Goal: Task Accomplishment & Management: Complete application form

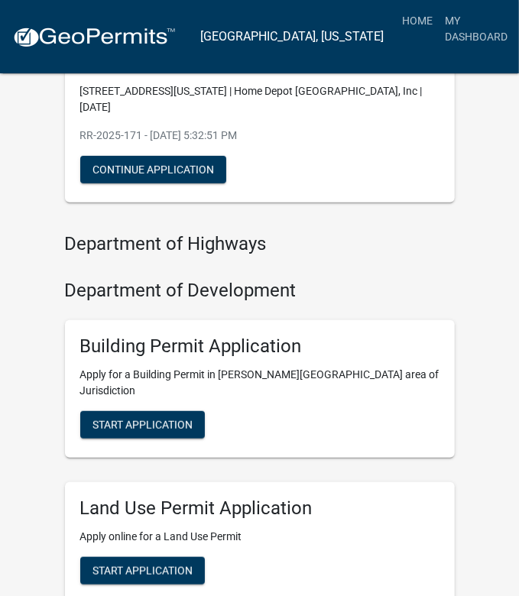
scroll to position [153, 0]
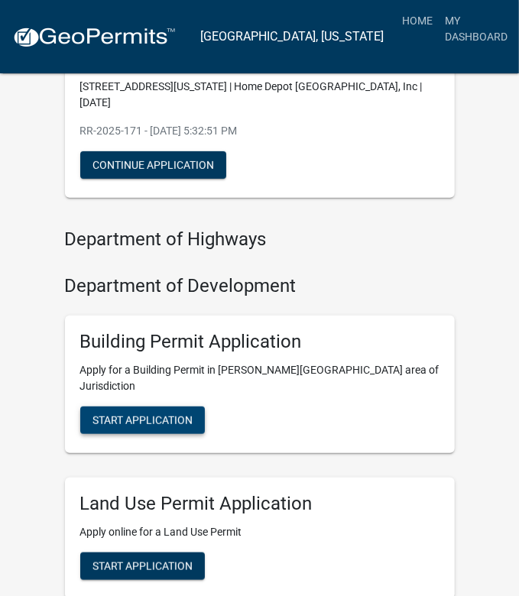
click at [133, 413] on span "Start Application" at bounding box center [142, 419] width 100 height 12
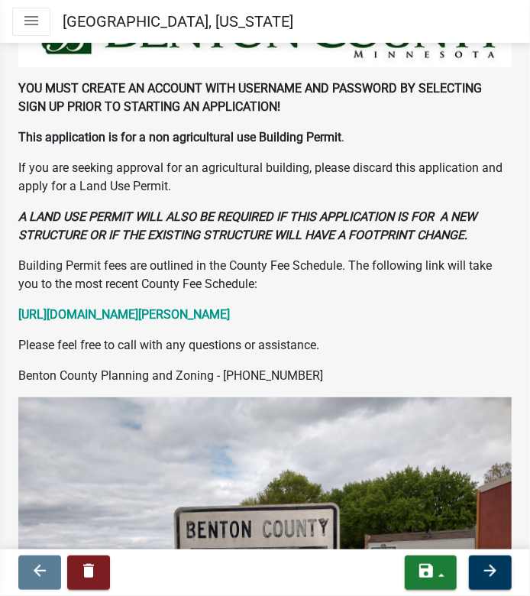
scroll to position [57, 0]
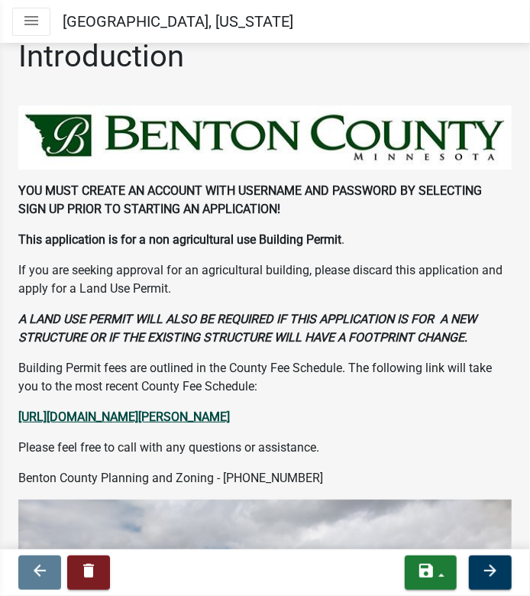
click at [193, 419] on strong "[URL][DOMAIN_NAME][PERSON_NAME]" at bounding box center [124, 416] width 212 height 15
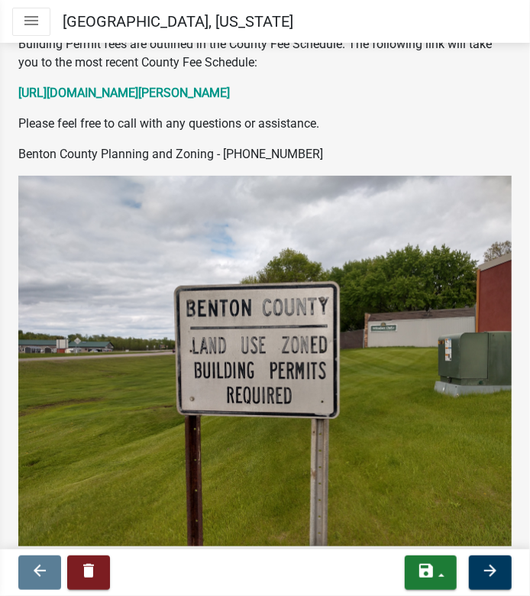
scroll to position [438, 0]
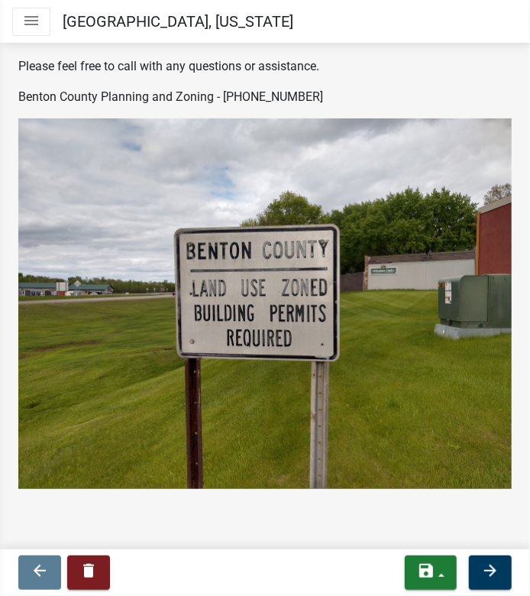
click at [518, 580] on nav "arrow_back delete save Save Save & Exit arrow_forward" at bounding box center [265, 572] width 530 height 47
click at [494, 578] on icon "arrow_forward" at bounding box center [490, 570] width 18 height 18
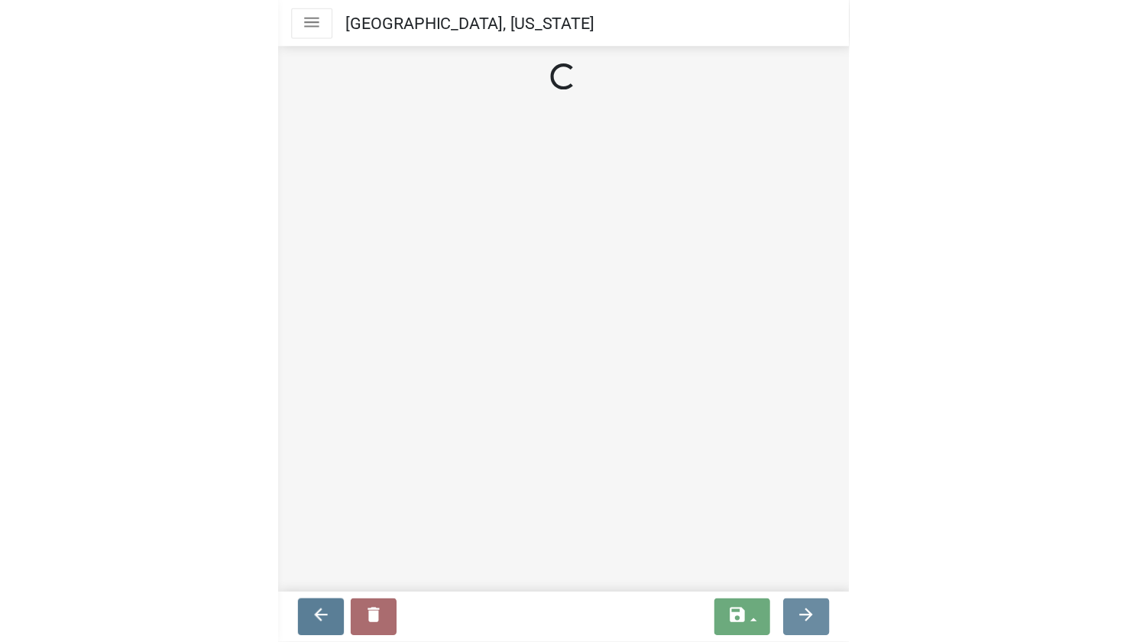
scroll to position [0, 0]
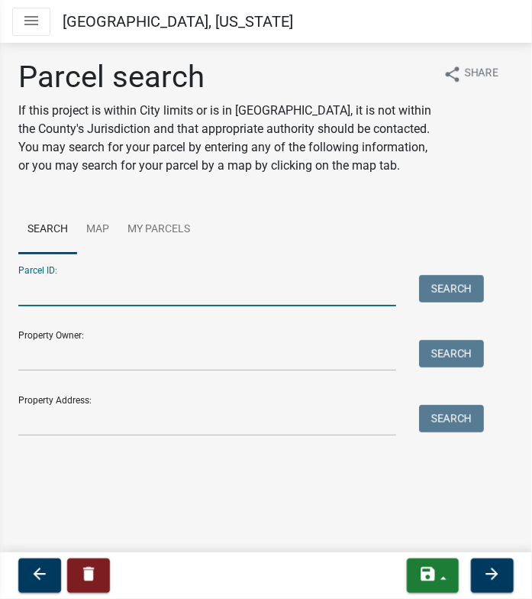
click at [92, 300] on input "Parcel ID:" at bounding box center [207, 290] width 378 height 31
click at [465, 286] on button "Search" at bounding box center [451, 289] width 65 height 28
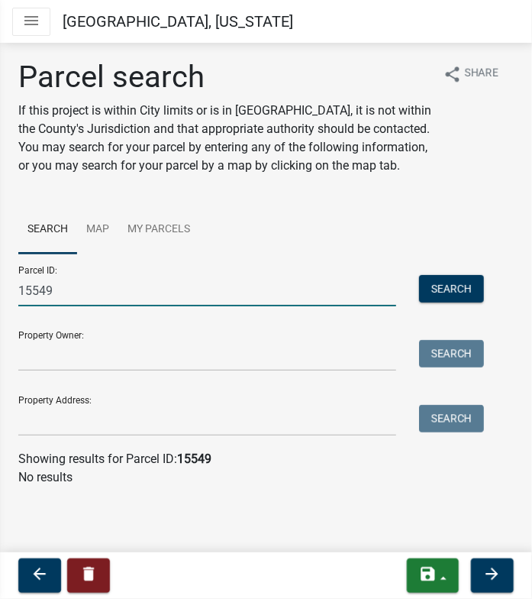
click at [126, 278] on input "15549" at bounding box center [207, 290] width 378 height 31
click at [461, 283] on button "Search" at bounding box center [451, 289] width 65 height 28
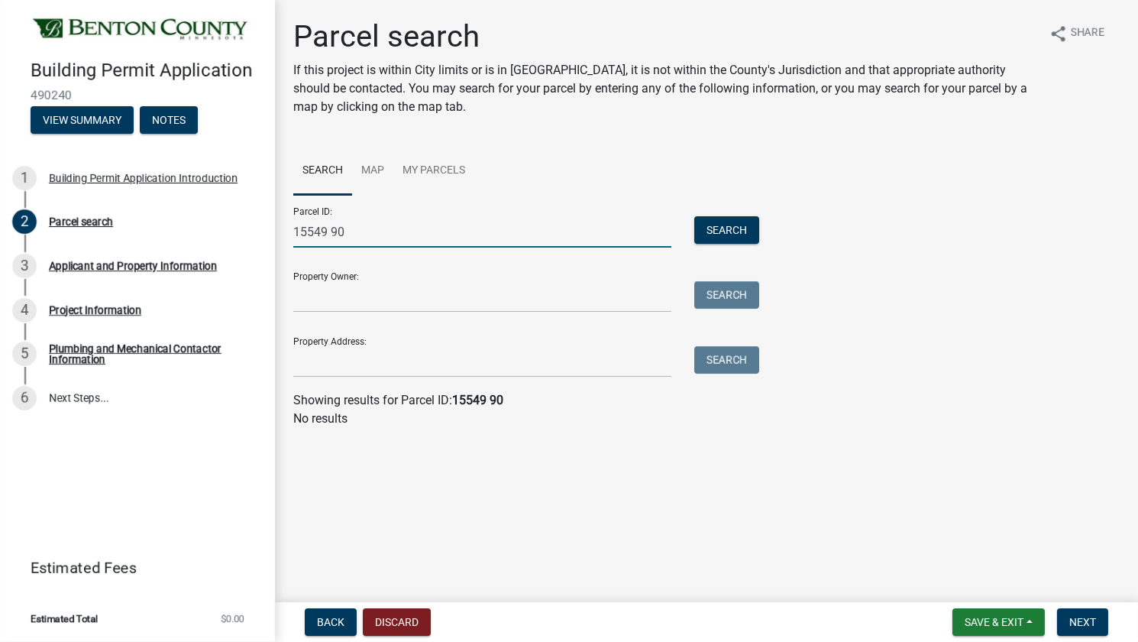
click at [363, 230] on input "15549 90" at bounding box center [482, 231] width 378 height 31
drag, startPoint x: 364, startPoint y: 227, endPoint x: 195, endPoint y: 226, distance: 169.6
click at [195, 226] on div "Building Permit Application 490240 View Summary Notes 1 Building Permit Applica…" at bounding box center [569, 321] width 1138 height 642
type input "15549"
click at [284, 1] on div "Building Permit Application 490240 View Summary Notes 1 Building Permit Applica…" at bounding box center [569, 321] width 1138 height 642
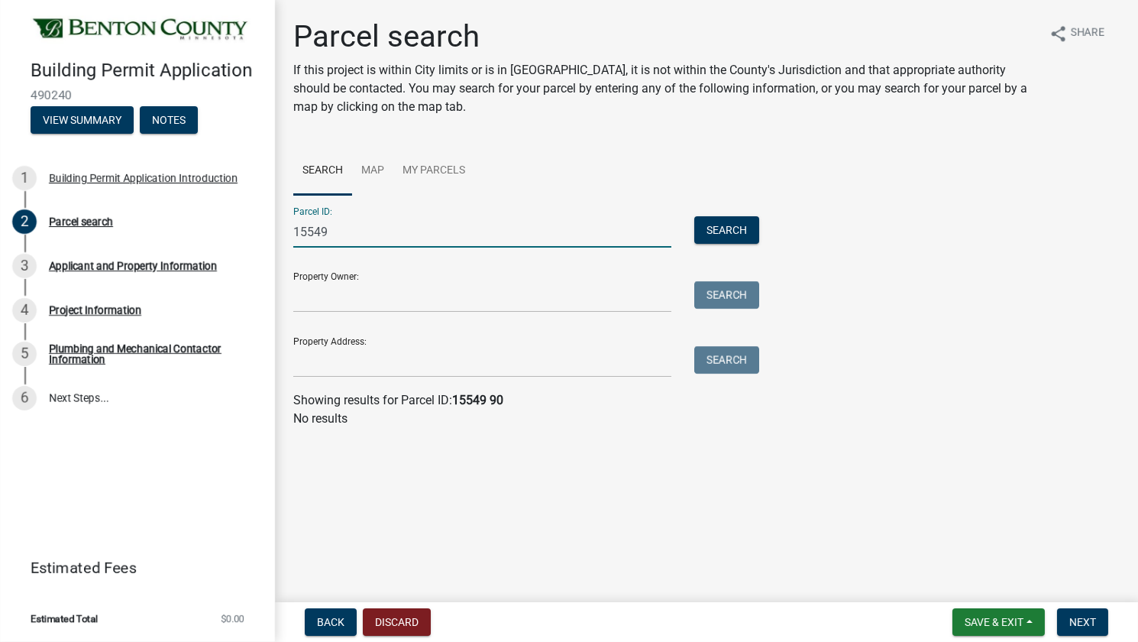
click at [398, 234] on input "15549" at bounding box center [482, 231] width 378 height 31
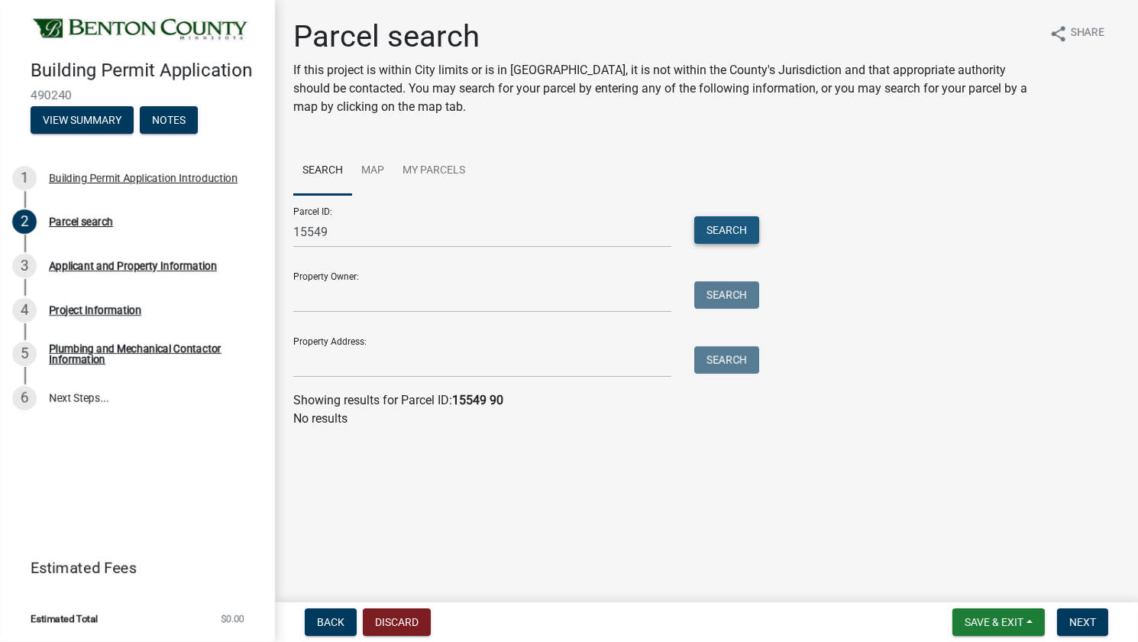
click at [518, 227] on button "Search" at bounding box center [726, 230] width 65 height 28
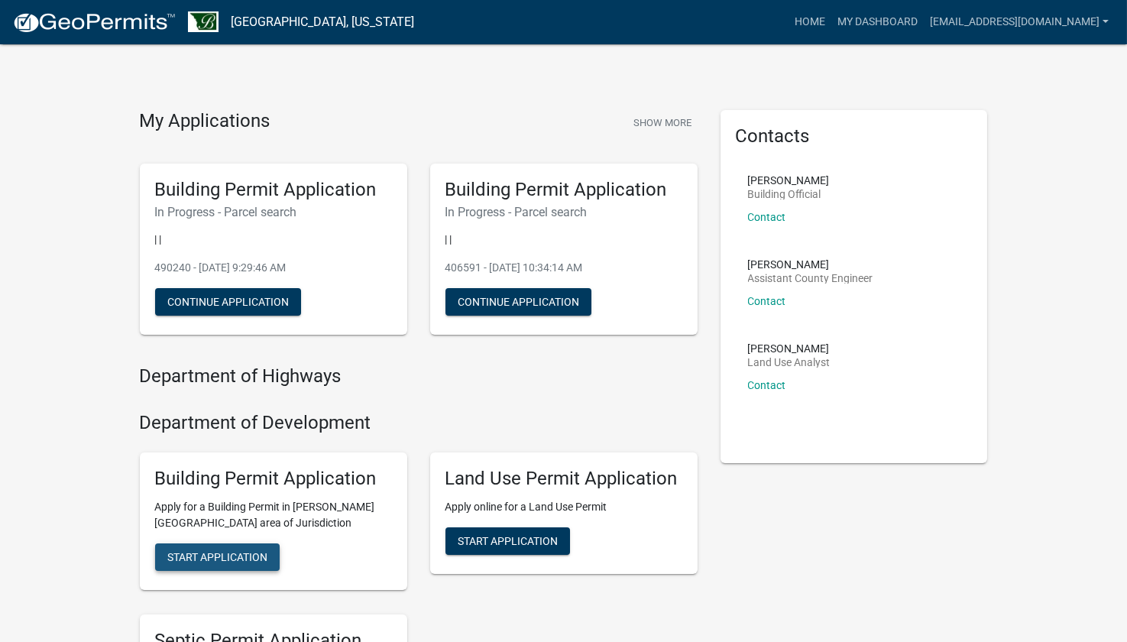
drag, startPoint x: 238, startPoint y: 553, endPoint x: 59, endPoint y: 492, distance: 189.6
click at [56, 501] on div "My Applications Show More Building Permit Application In Progress - Parcel sear…" at bounding box center [563, 479] width 1127 height 959
click at [244, 302] on button "Continue Application" at bounding box center [228, 302] width 146 height 28
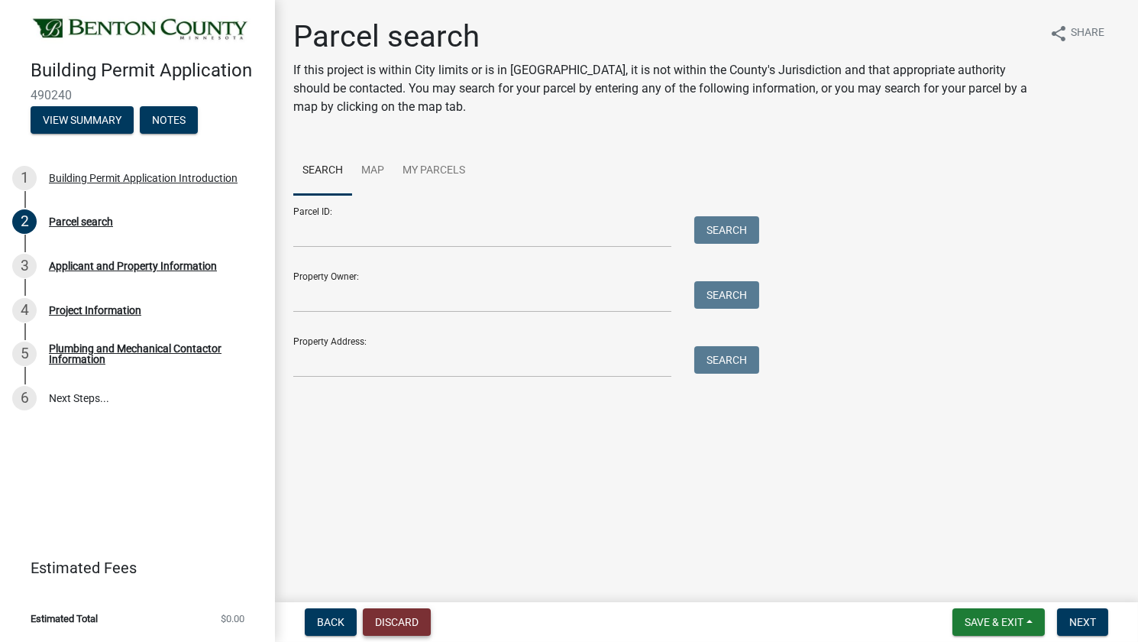
click at [403, 595] on button "Discard" at bounding box center [397, 622] width 68 height 28
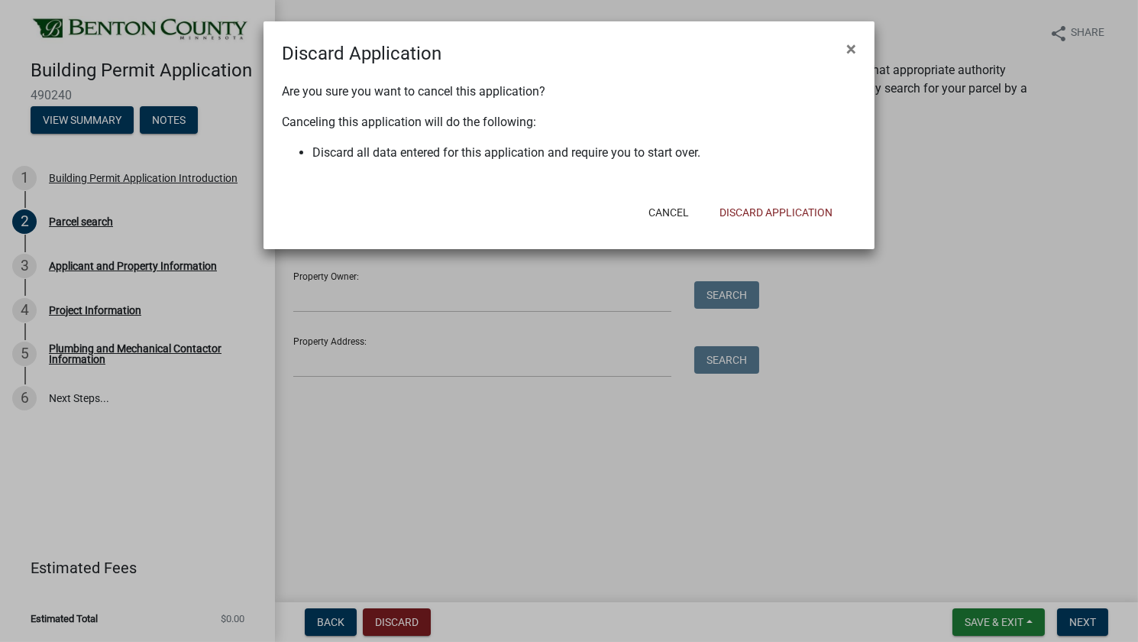
click at [518, 196] on div "Cancel Discard Application" at bounding box center [669, 213] width 377 height 40
click at [518, 220] on button "Discard Application" at bounding box center [776, 213] width 138 height 28
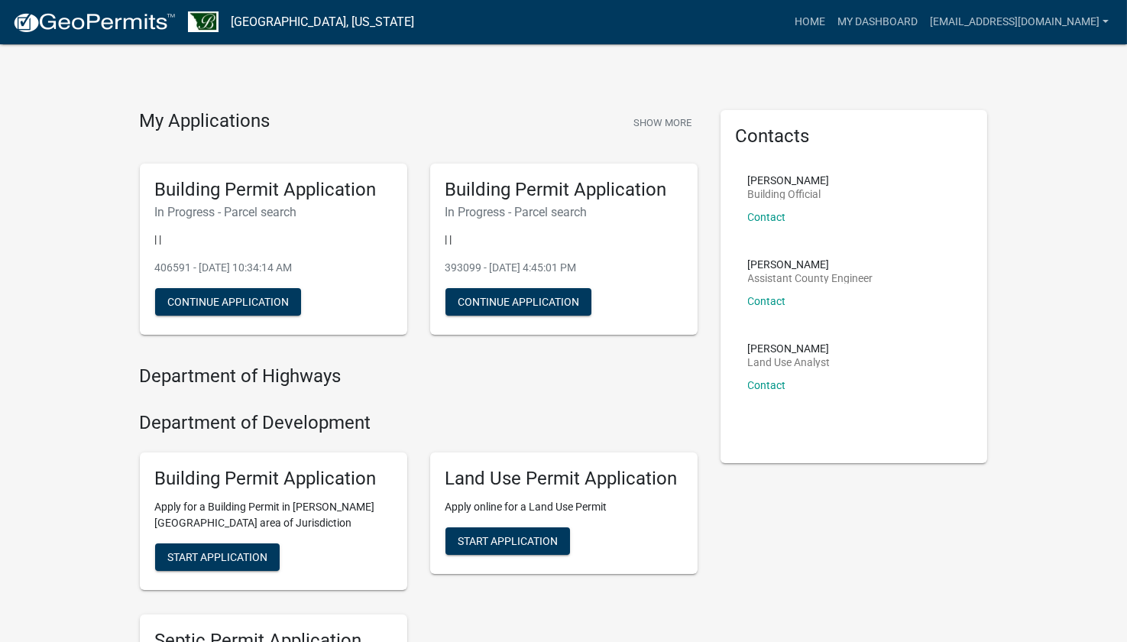
scroll to position [302, 0]
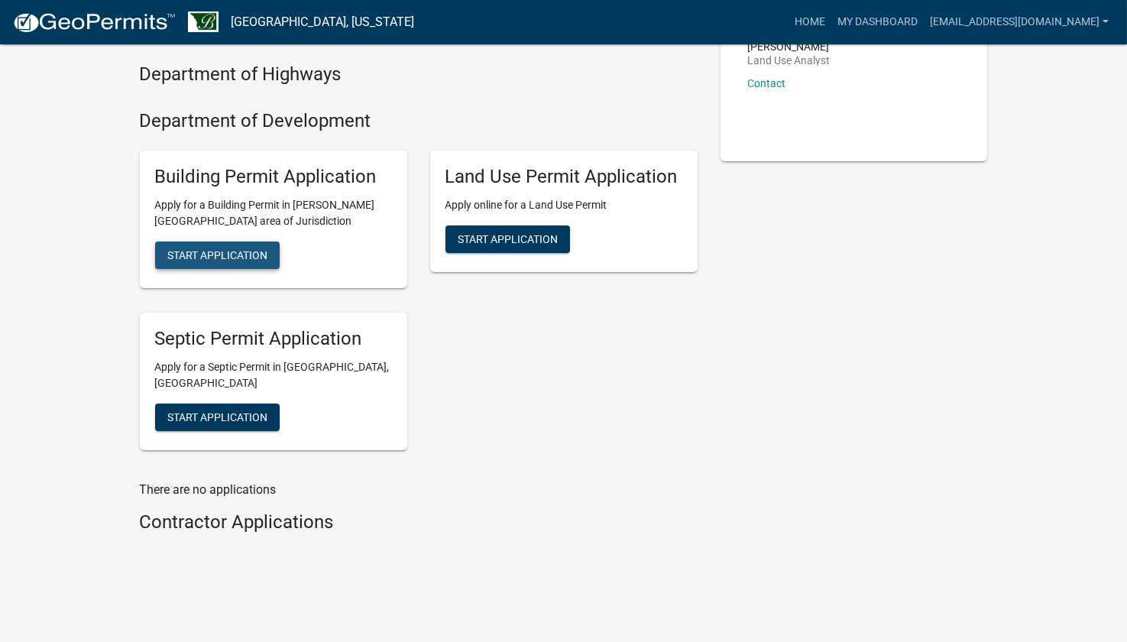
click at [229, 250] on span "Start Application" at bounding box center [217, 254] width 100 height 12
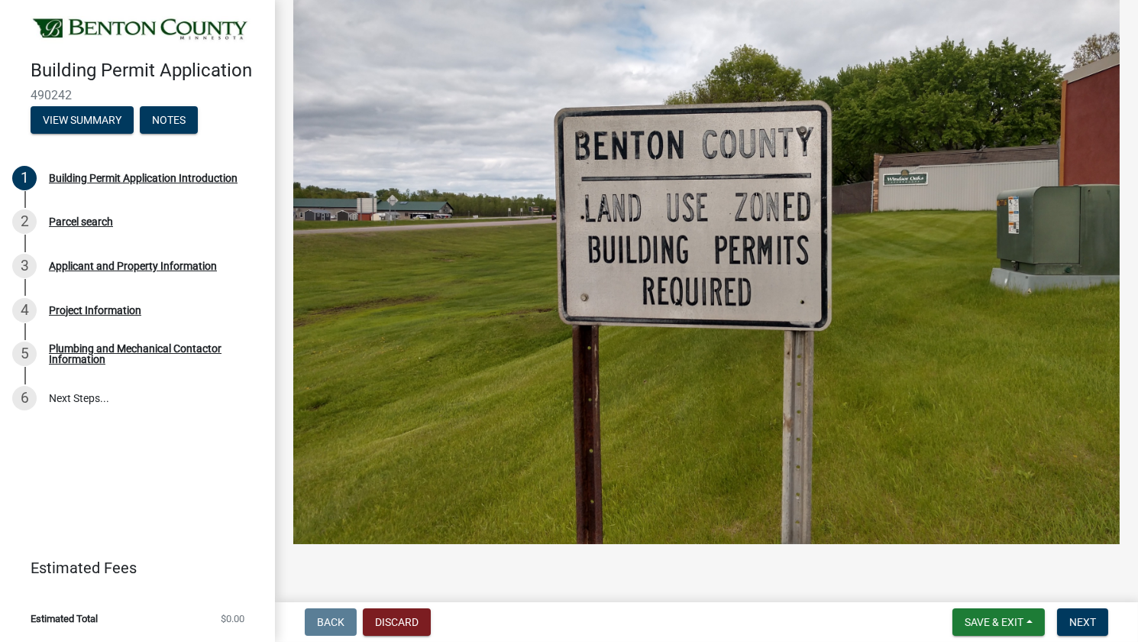
scroll to position [513, 0]
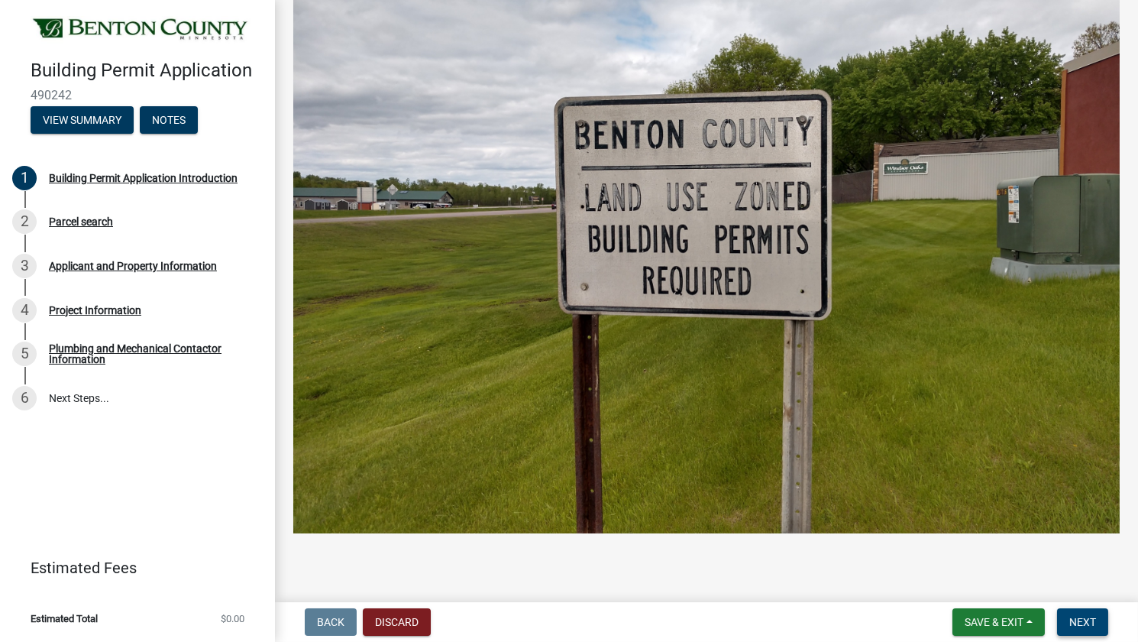
click at [518, 595] on span "Next" at bounding box center [1083, 622] width 27 height 12
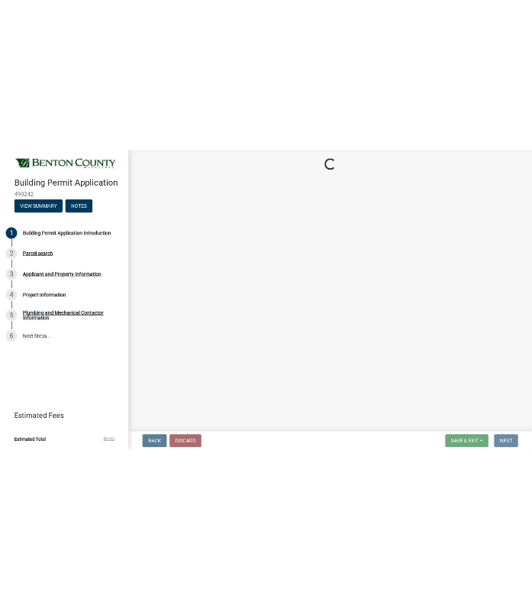
scroll to position [0, 0]
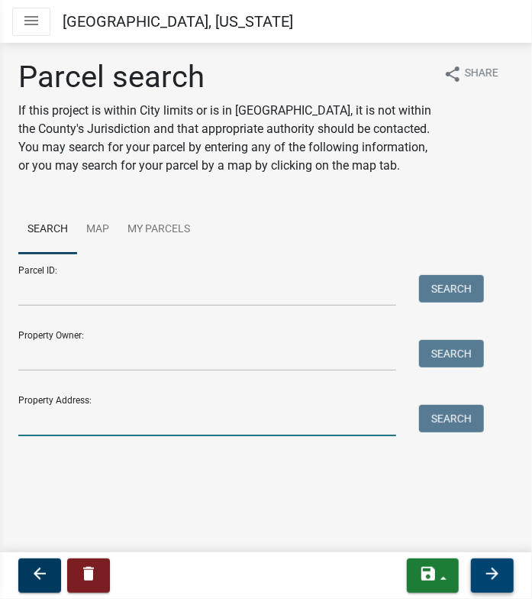
click at [57, 429] on input "Property Address:" at bounding box center [207, 420] width 378 height 31
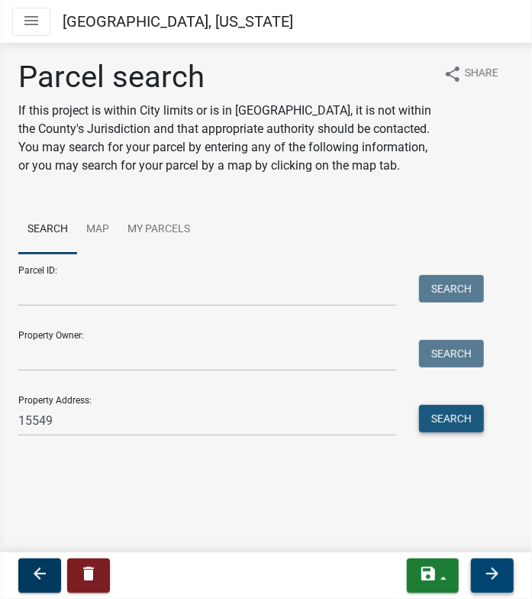
click at [456, 426] on button "Search" at bounding box center [451, 419] width 65 height 28
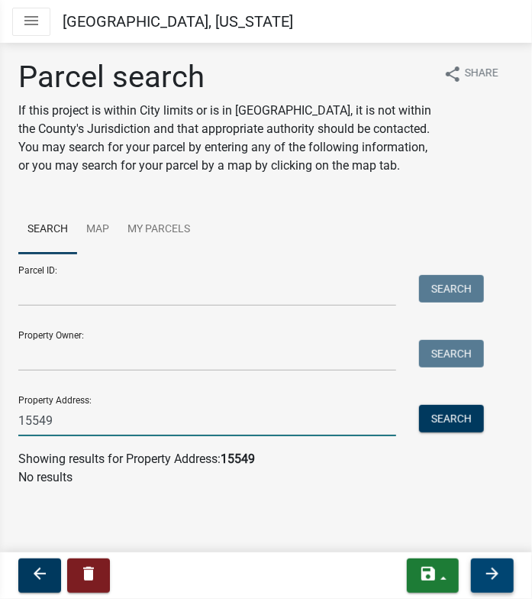
click at [227, 419] on input "15549" at bounding box center [207, 420] width 378 height 31
click at [449, 411] on button "Search" at bounding box center [451, 419] width 65 height 28
click at [70, 430] on input "15549 90" at bounding box center [207, 420] width 378 height 31
click at [0, 429] on html "Internet Explorer does NOT work with GeoPermits. Get a new browser for more sec…" at bounding box center [266, 299] width 532 height 599
type input "15549"
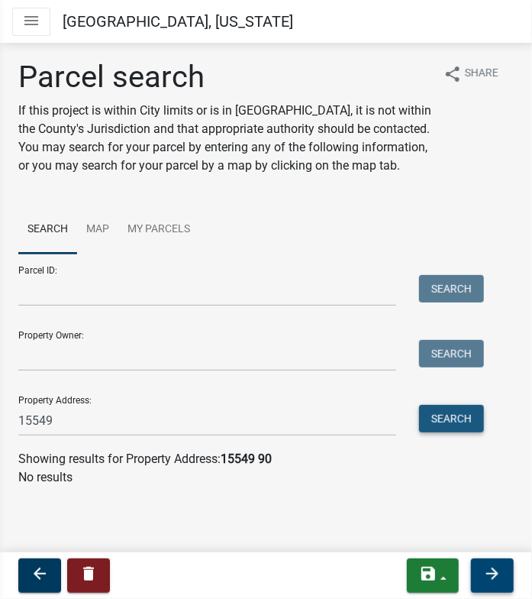
click at [442, 423] on button "Search" at bounding box center [451, 419] width 65 height 28
